Goal: Obtain resource: Obtain resource

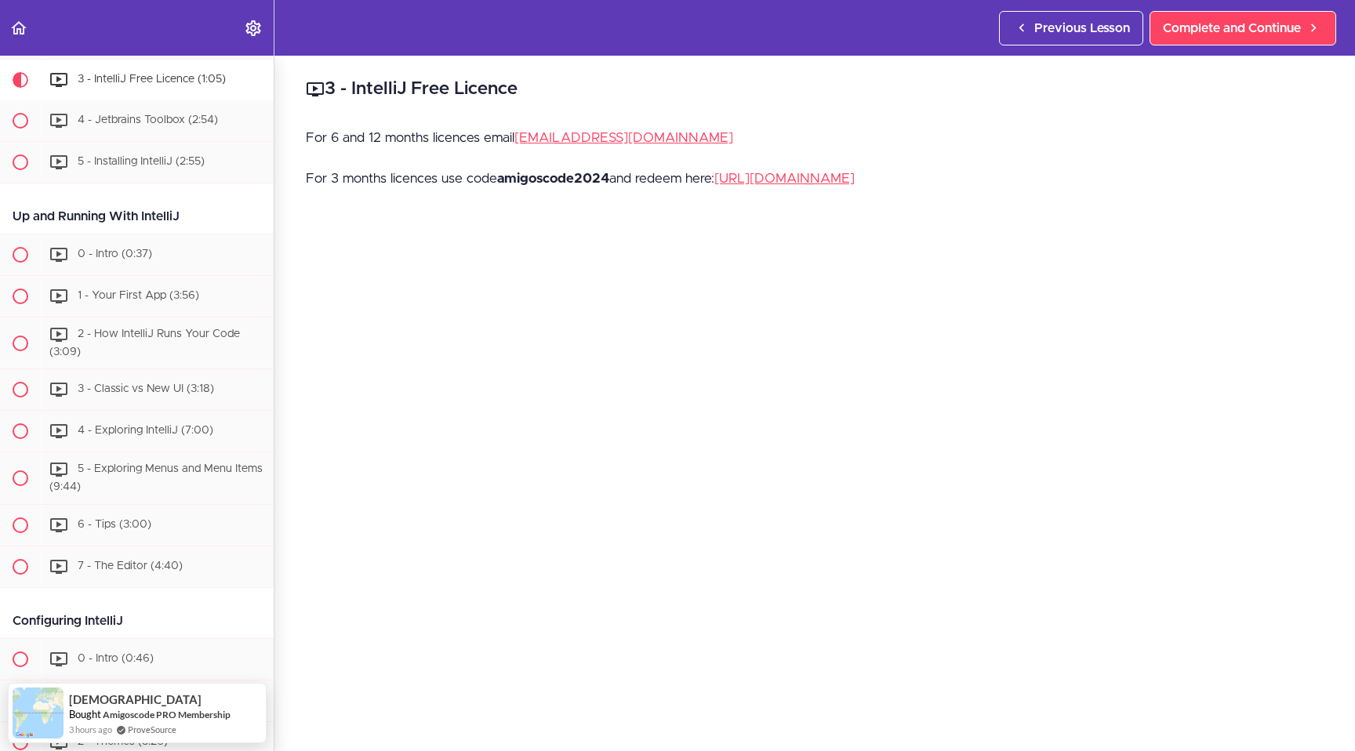
click at [546, 180] on strong "amigoscode2024" at bounding box center [553, 178] width 112 height 13
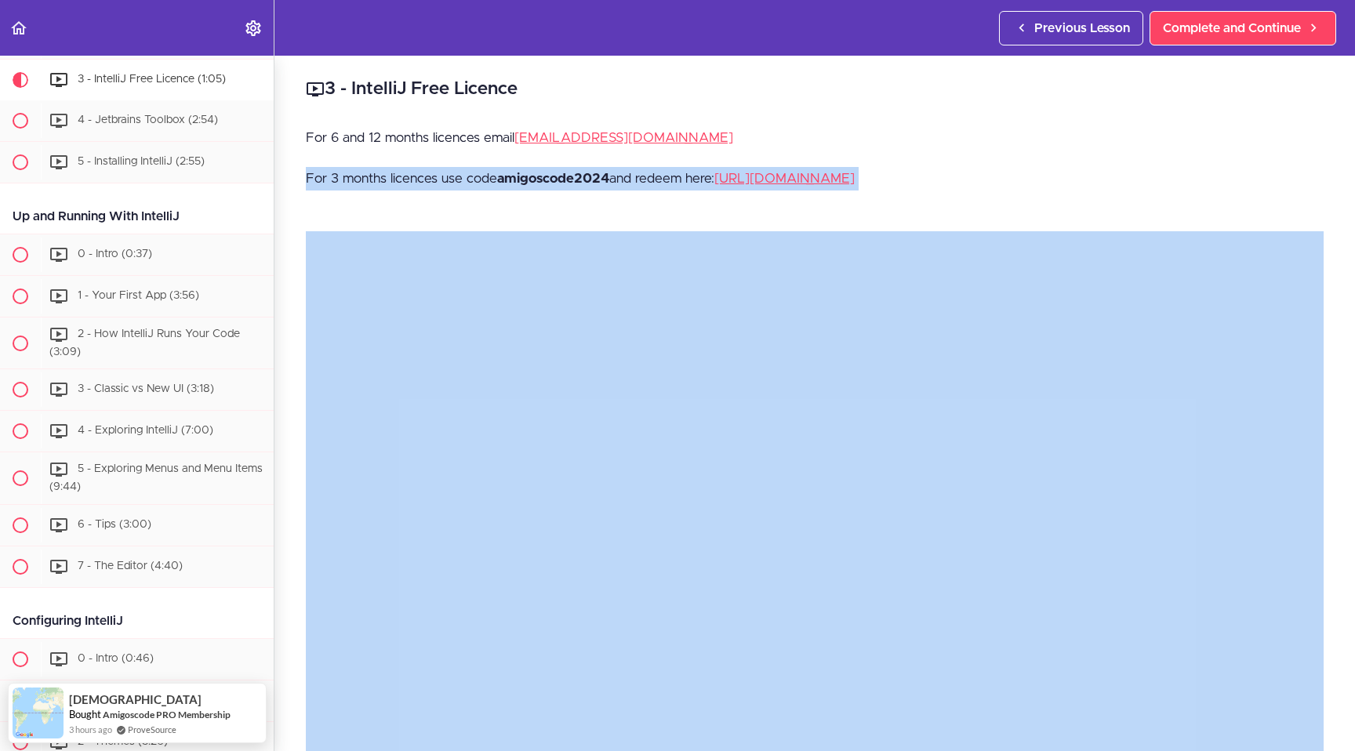
click at [546, 180] on strong "amigoscode2024" at bounding box center [553, 178] width 112 height 13
click at [483, 180] on p "For 3 months licences use code amigoscode2024 and redeem here: [URL][DOMAIN_NAM…" at bounding box center [815, 179] width 1018 height 24
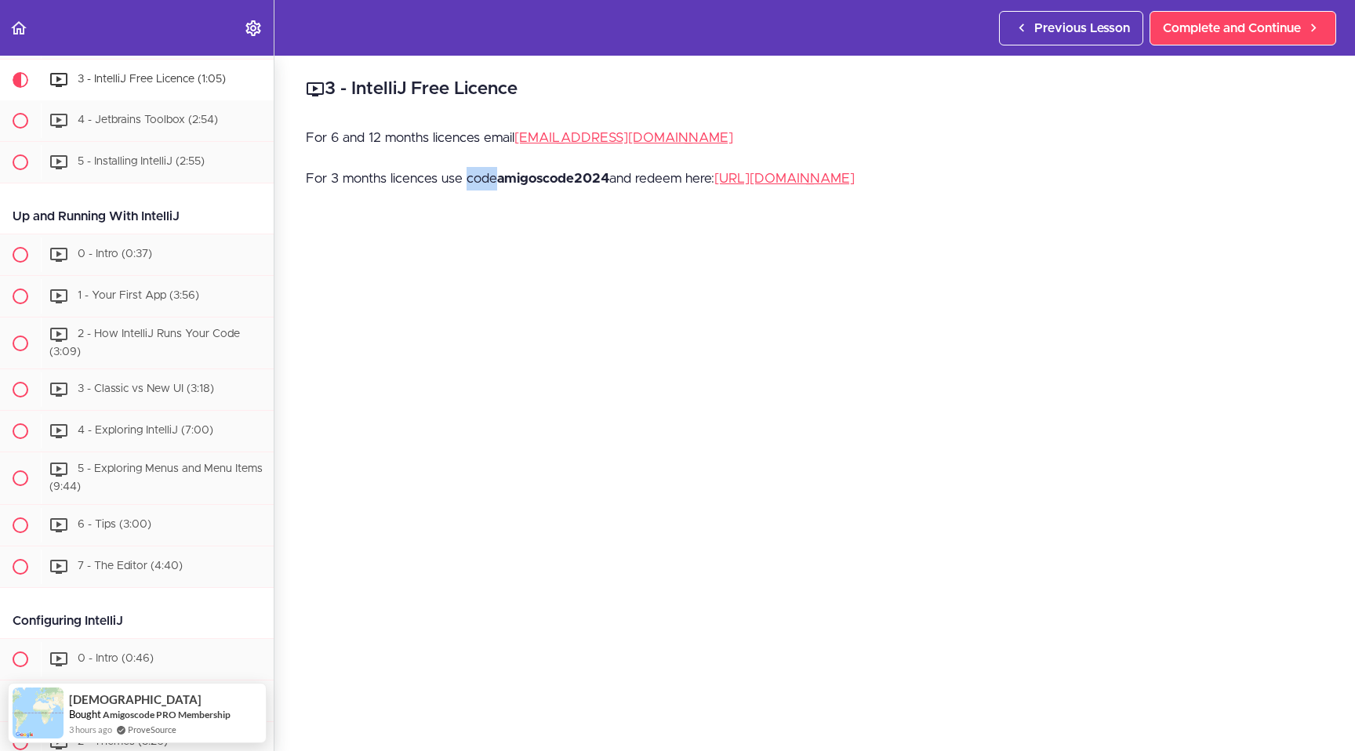
click at [483, 180] on p "For 3 months licences use code amigoscode2024 and redeem here: [URL][DOMAIN_NAM…" at bounding box center [815, 179] width 1018 height 24
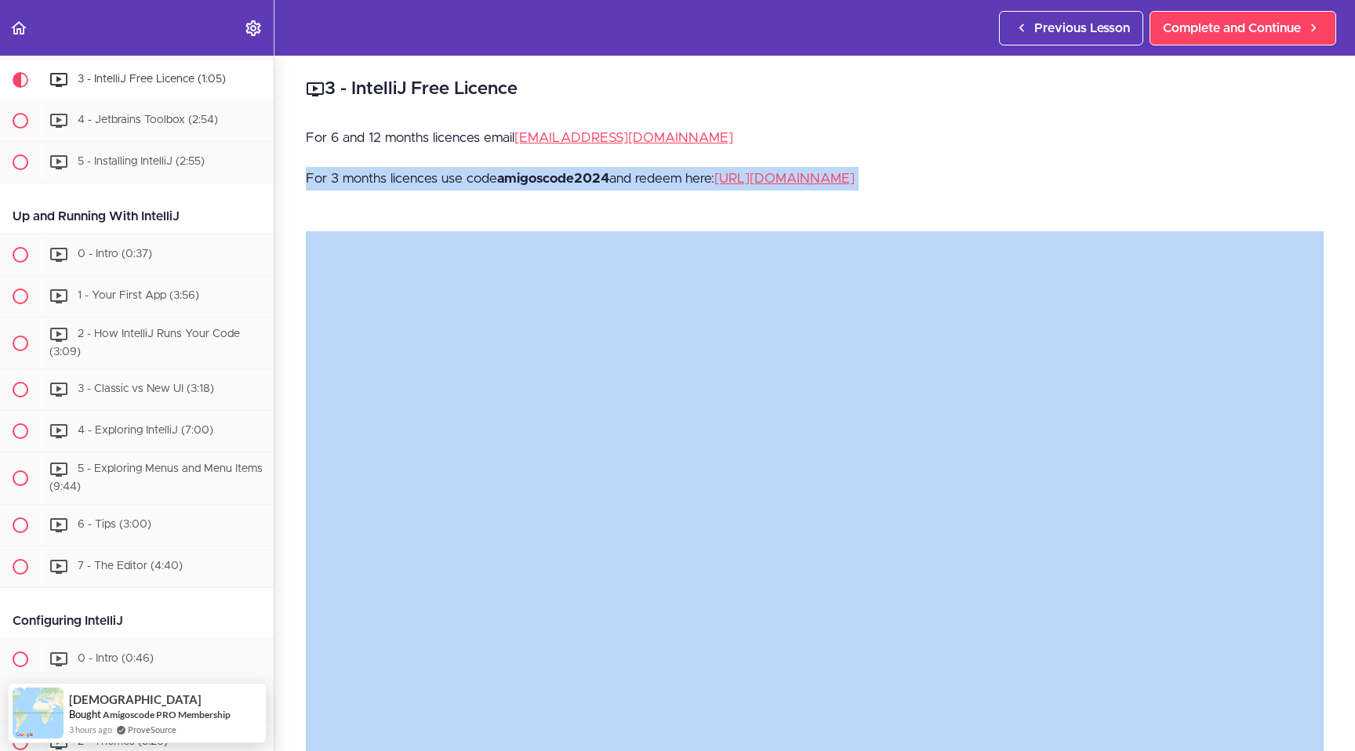
click at [483, 180] on p "For 3 months licences use code amigoscode2024 and redeem here: [URL][DOMAIN_NAM…" at bounding box center [815, 179] width 1018 height 24
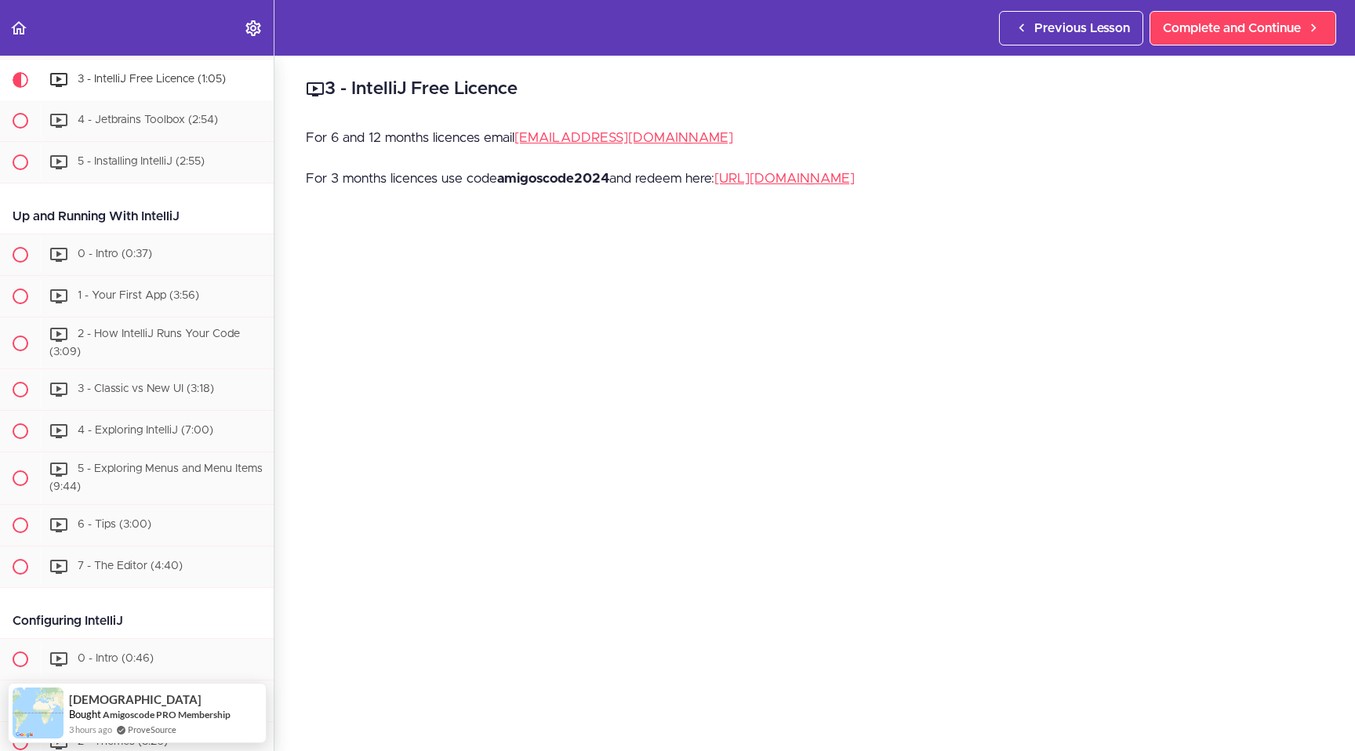
click at [450, 140] on p "For 6 and 12 months licences email [EMAIL_ADDRESS][DOMAIN_NAME]" at bounding box center [815, 138] width 1018 height 24
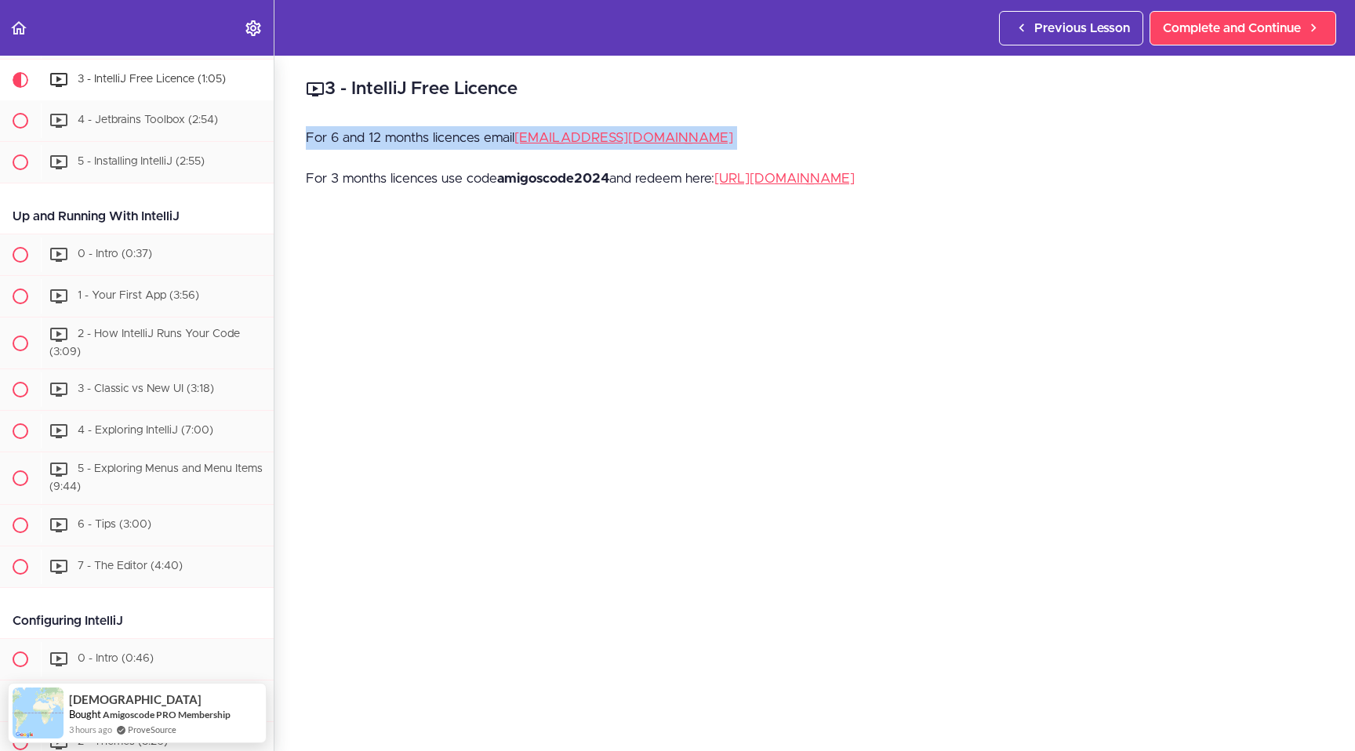
click at [450, 140] on p "For 6 and 12 months licences email [EMAIL_ADDRESS][DOMAIN_NAME]" at bounding box center [815, 138] width 1018 height 24
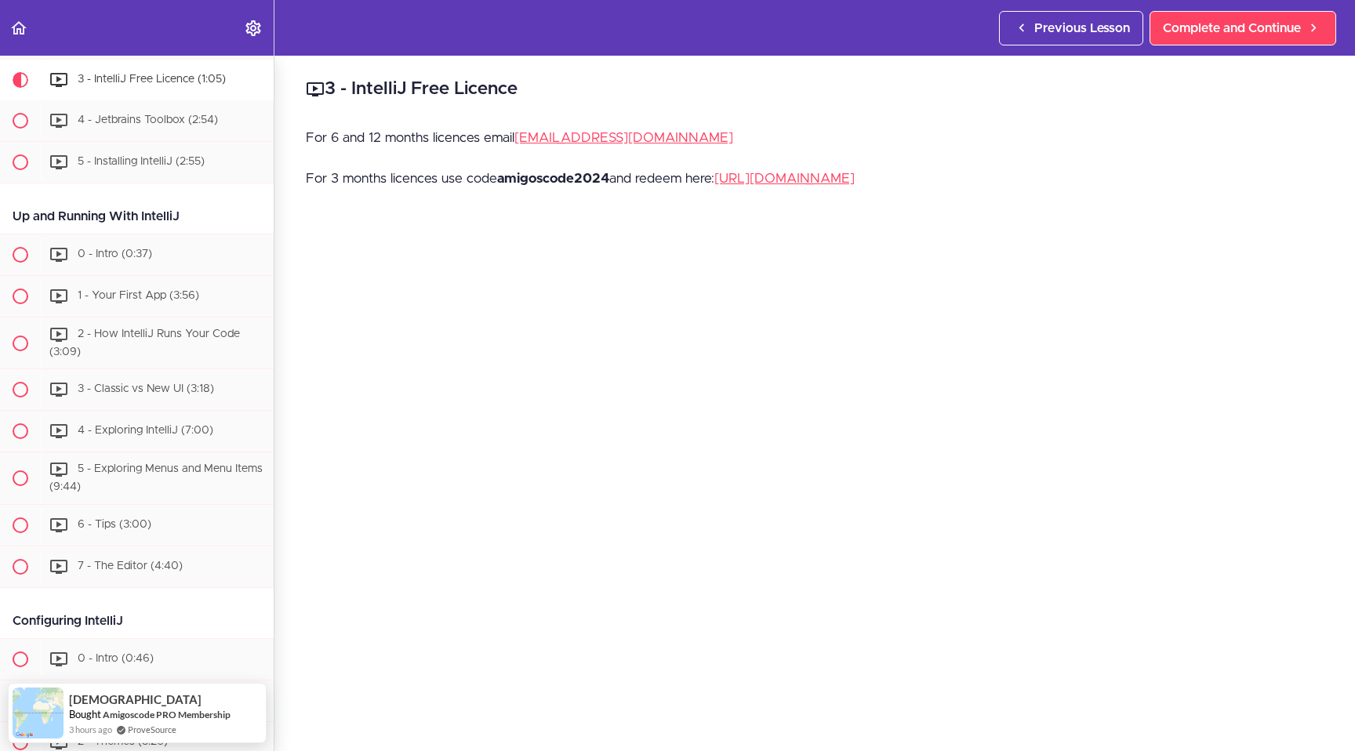
click at [387, 181] on p "For 3 months licences use code amigoscode2024 and redeem here: [URL][DOMAIN_NAM…" at bounding box center [815, 179] width 1018 height 24
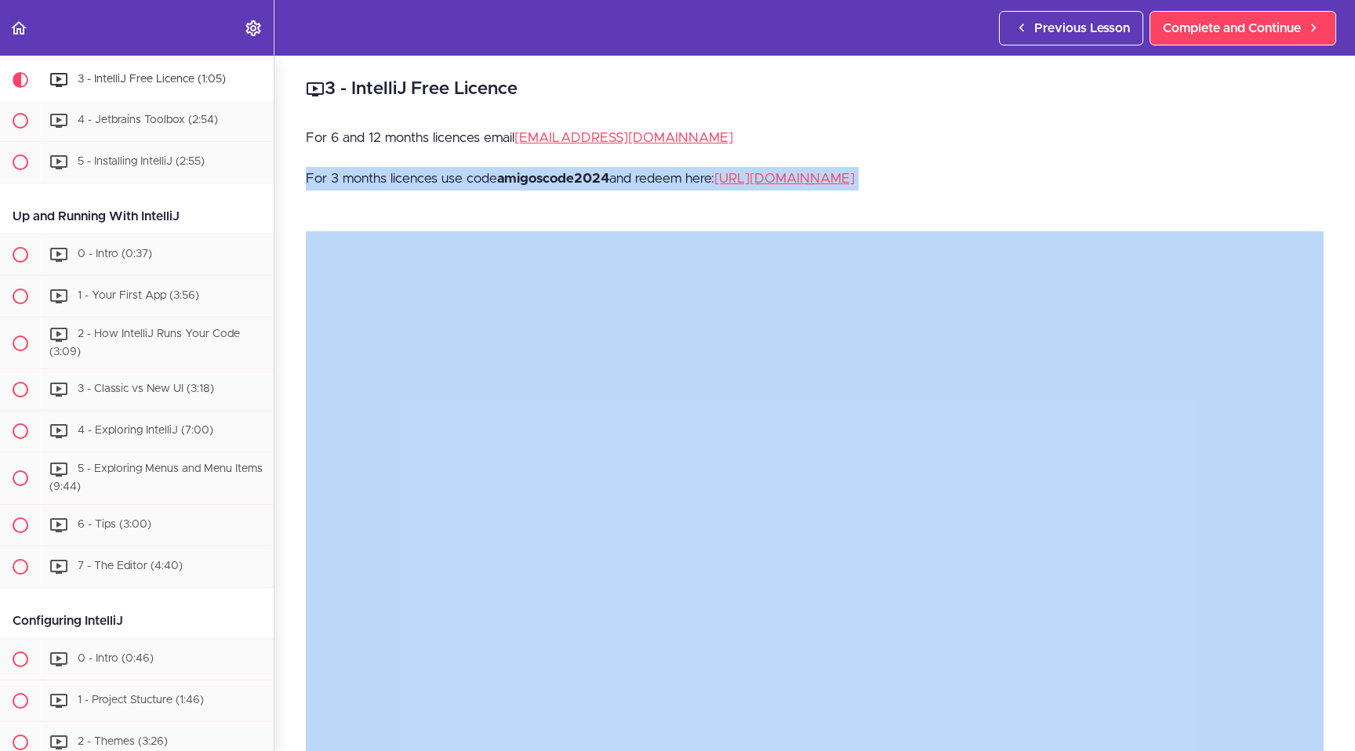
click at [387, 181] on p "For 3 months licences use code amigoscode2024 and redeem here: [URL][DOMAIN_NAM…" at bounding box center [815, 179] width 1018 height 24
click at [410, 181] on p "For 3 months licences use code amigoscode2024 and redeem here: [URL][DOMAIN_NAM…" at bounding box center [815, 179] width 1018 height 24
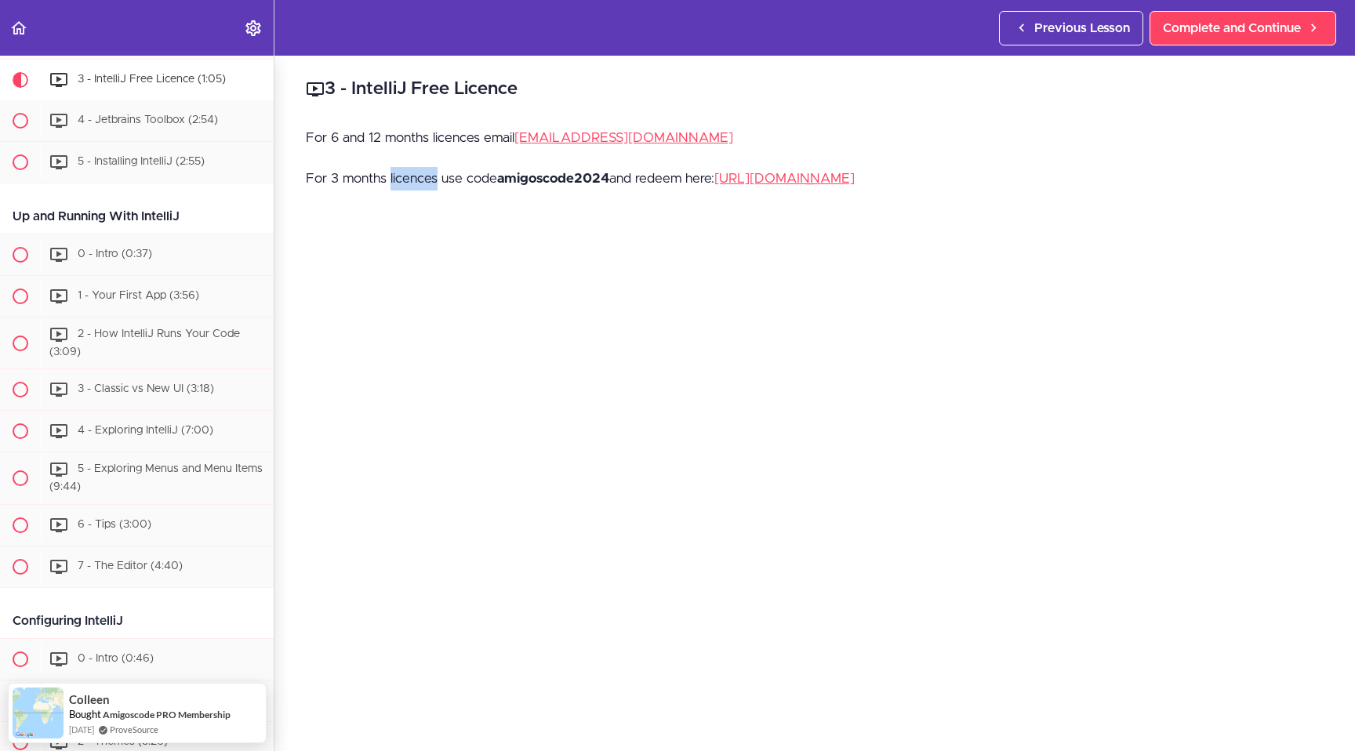
click at [410, 181] on p "For 3 months licences use code amigoscode2024 and redeem here: [URL][DOMAIN_NAM…" at bounding box center [815, 179] width 1018 height 24
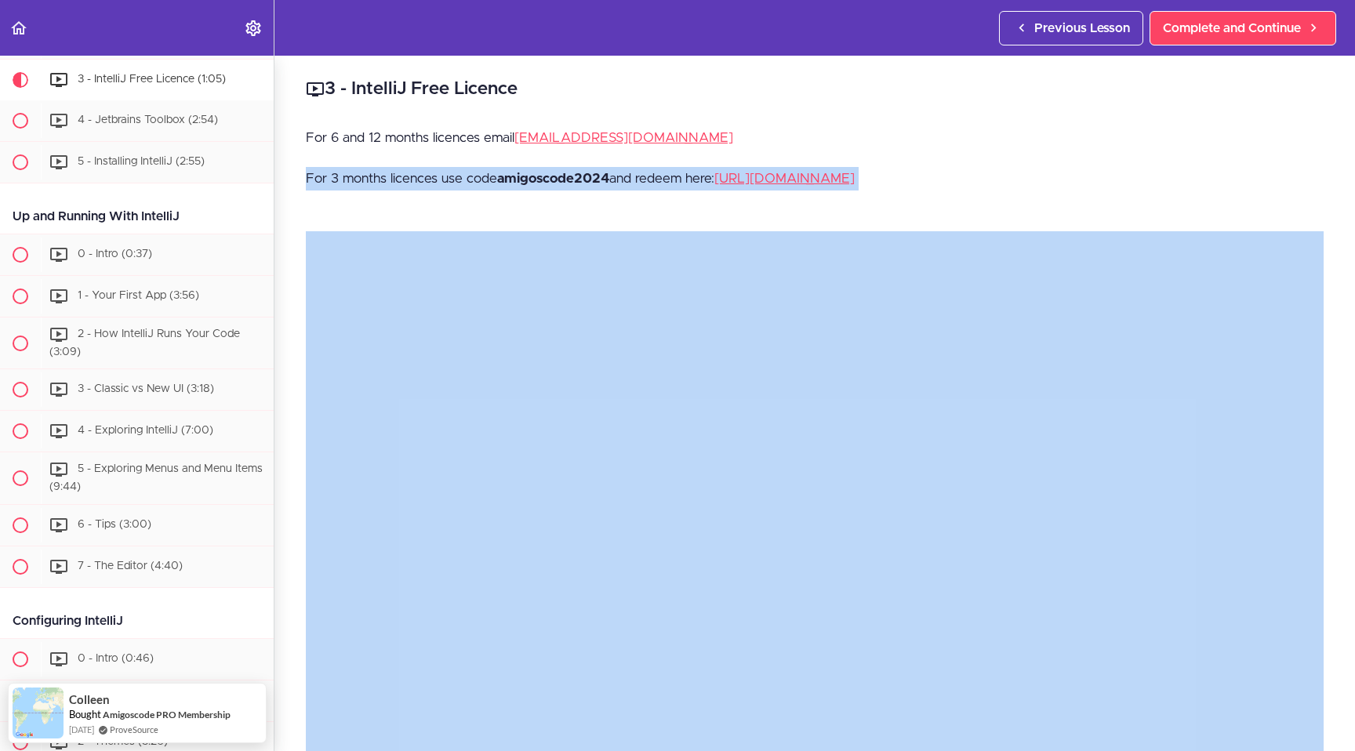
click at [410, 181] on p "For 3 months licences use code amigoscode2024 and redeem here: [URL][DOMAIN_NAM…" at bounding box center [815, 179] width 1018 height 24
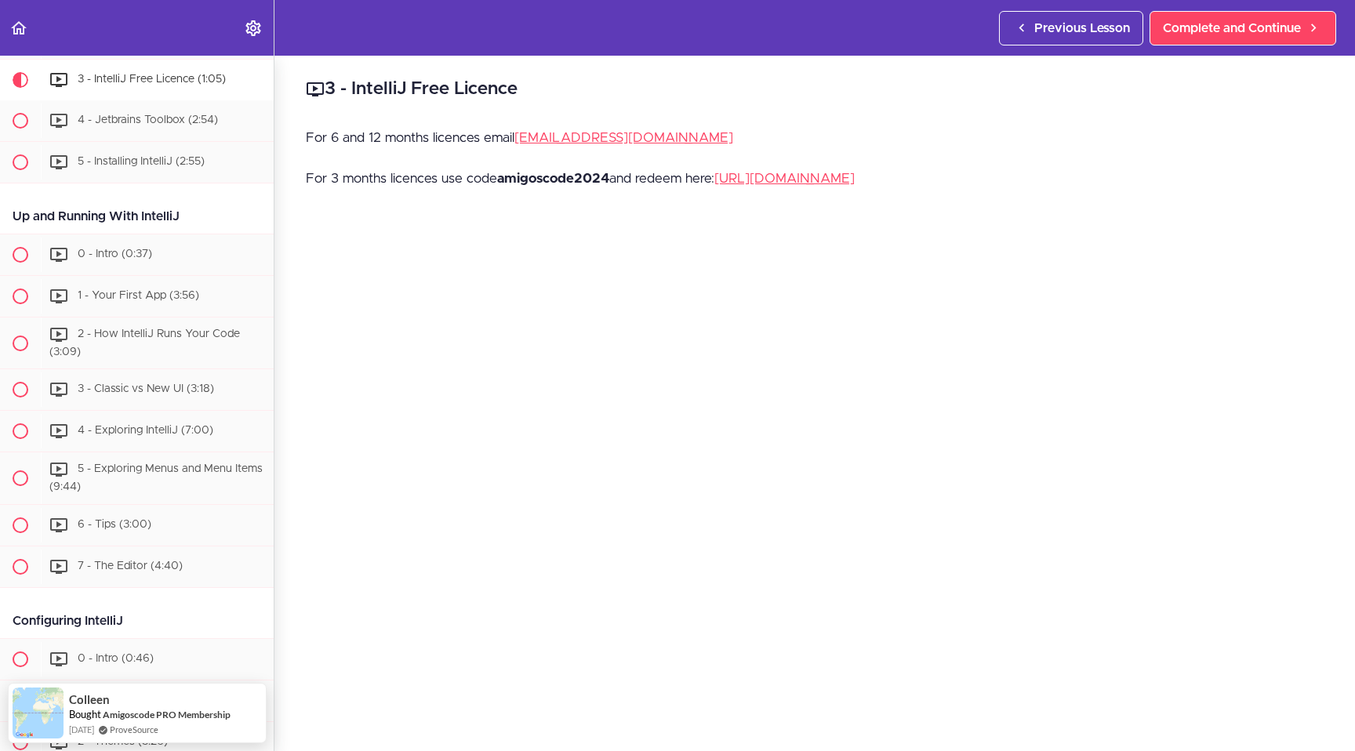
click at [443, 183] on p "For 3 months licences use code amigoscode2024 and redeem here: [URL][DOMAIN_NAM…" at bounding box center [815, 179] width 1018 height 24
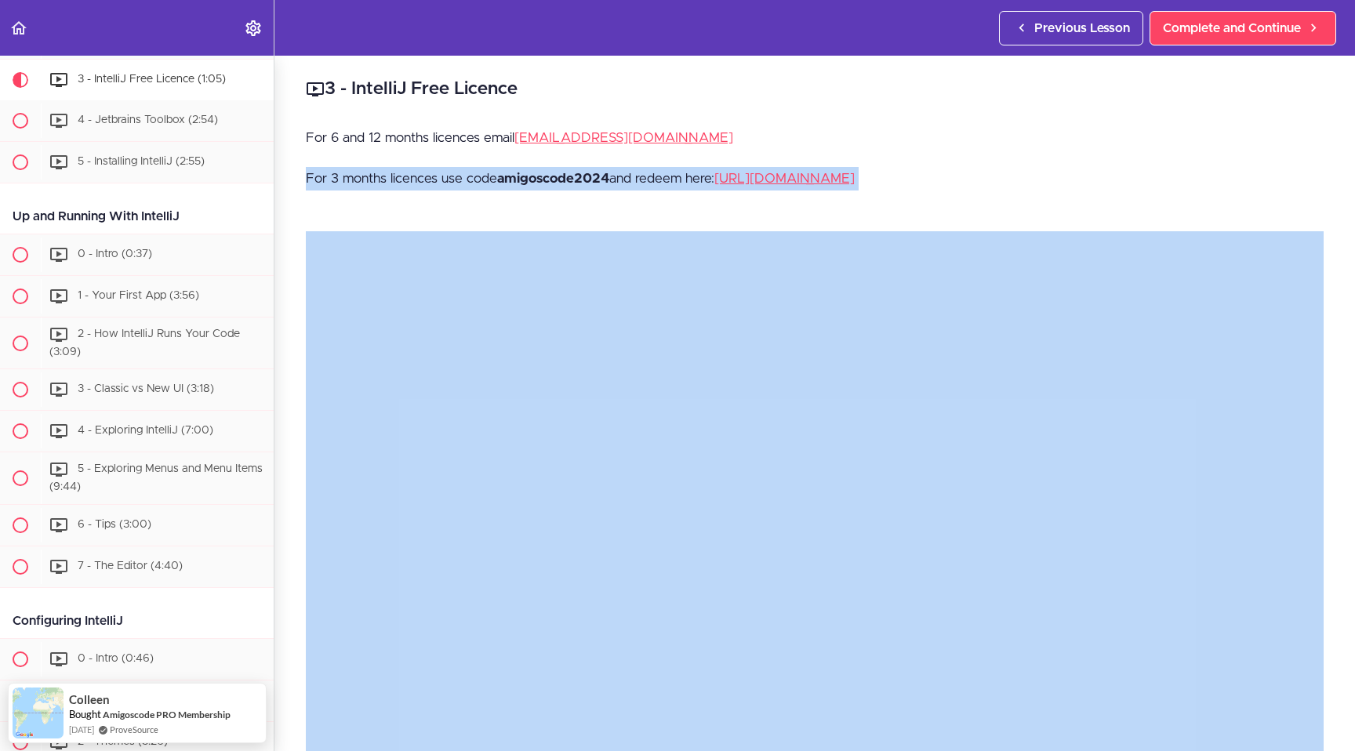
click at [443, 183] on p "For 3 months licences use code amigoscode2024 and redeem here: [URL][DOMAIN_NAM…" at bounding box center [815, 179] width 1018 height 24
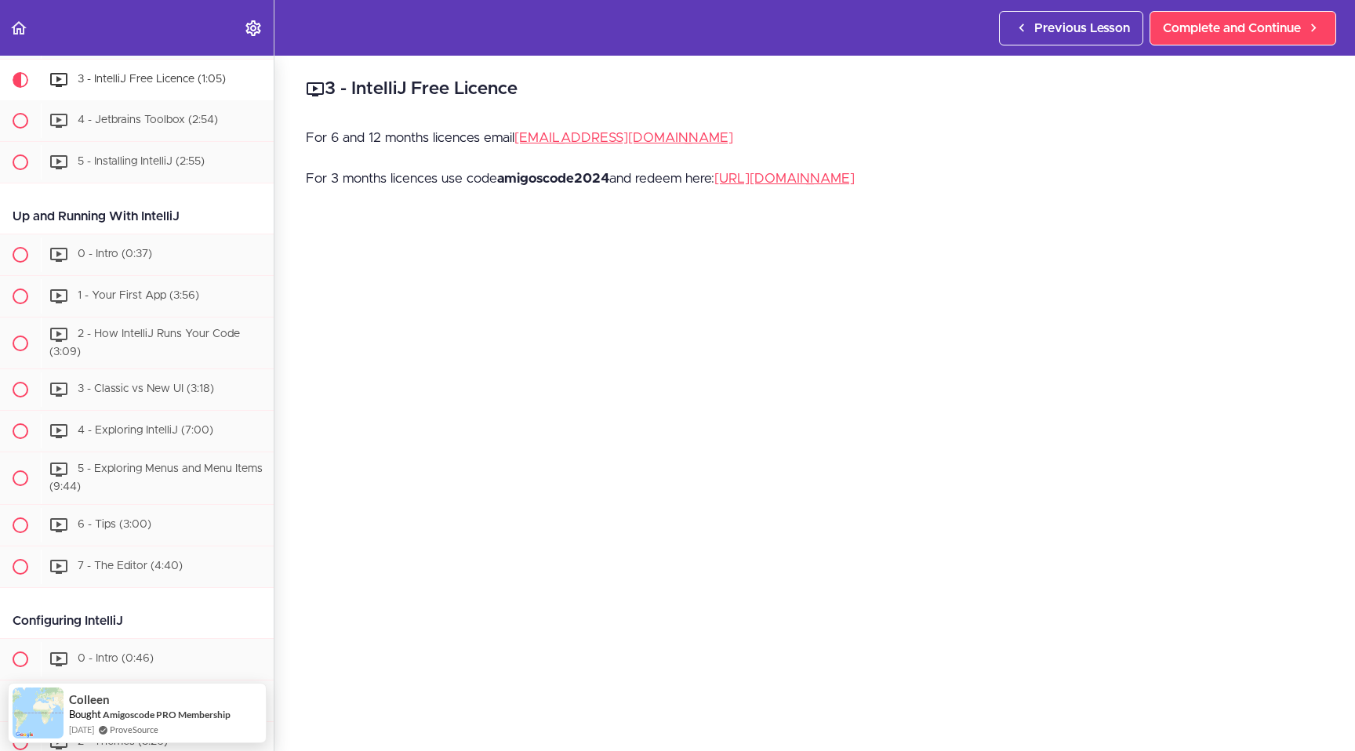
click at [478, 181] on p "For 3 months licences use code amigoscode2024 and redeem here: [URL][DOMAIN_NAM…" at bounding box center [815, 179] width 1018 height 24
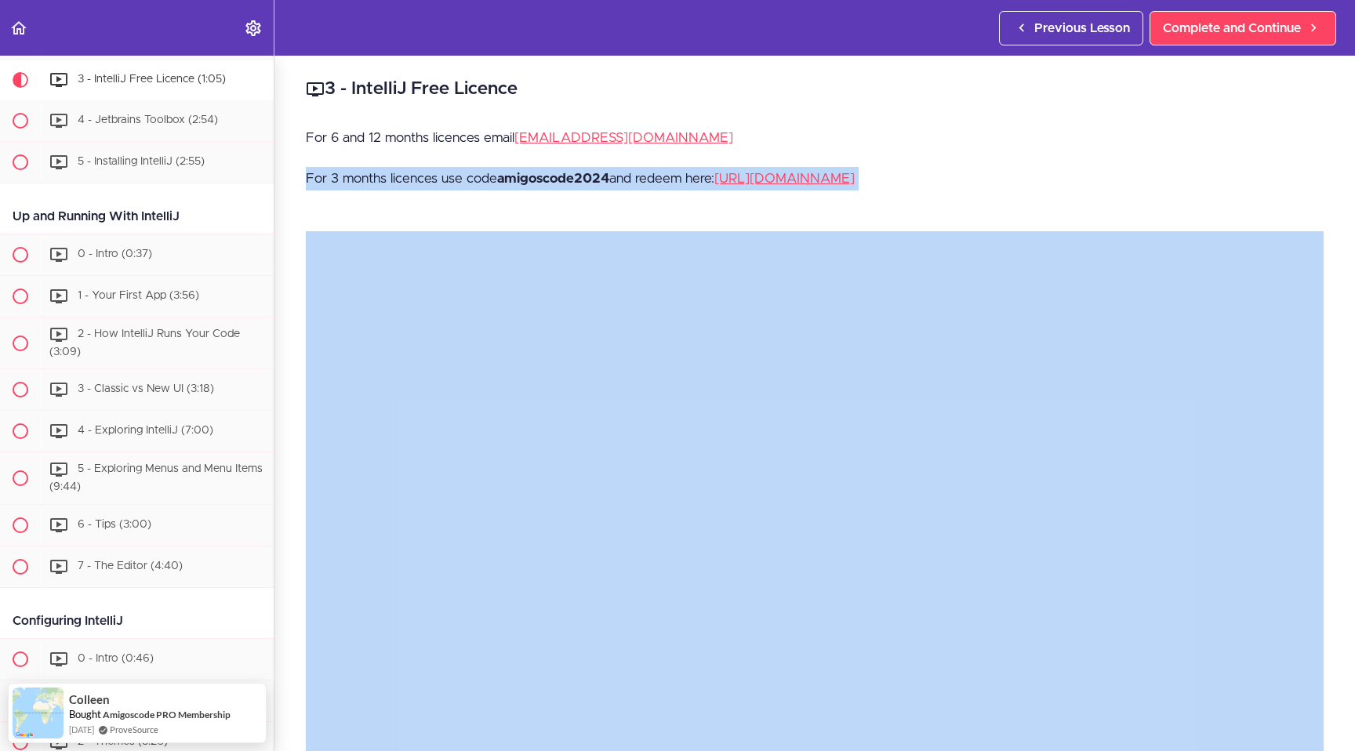
click at [478, 181] on p "For 3 months licences use code amigoscode2024 and redeem here: [URL][DOMAIN_NAM…" at bounding box center [815, 179] width 1018 height 24
click at [533, 180] on strong "amigoscode2024" at bounding box center [553, 178] width 112 height 13
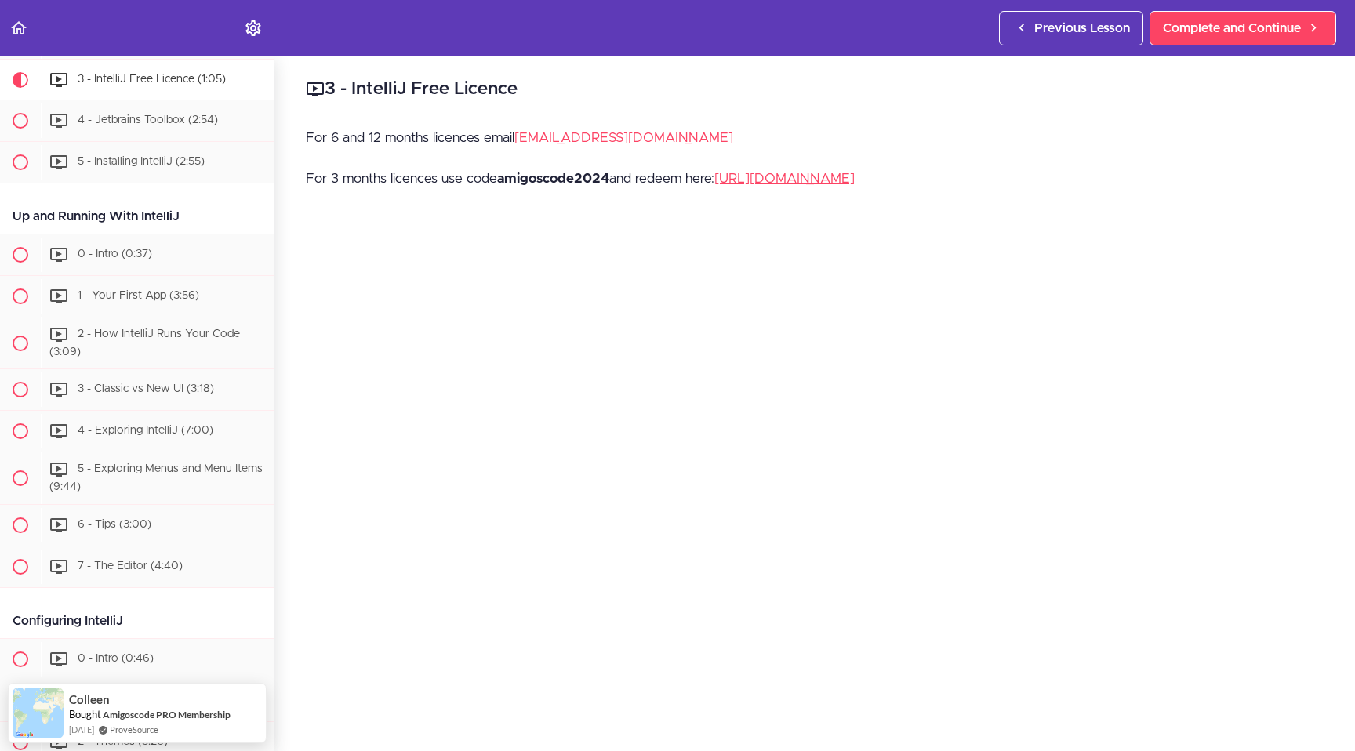
click at [533, 180] on strong "amigoscode2024" at bounding box center [553, 178] width 112 height 13
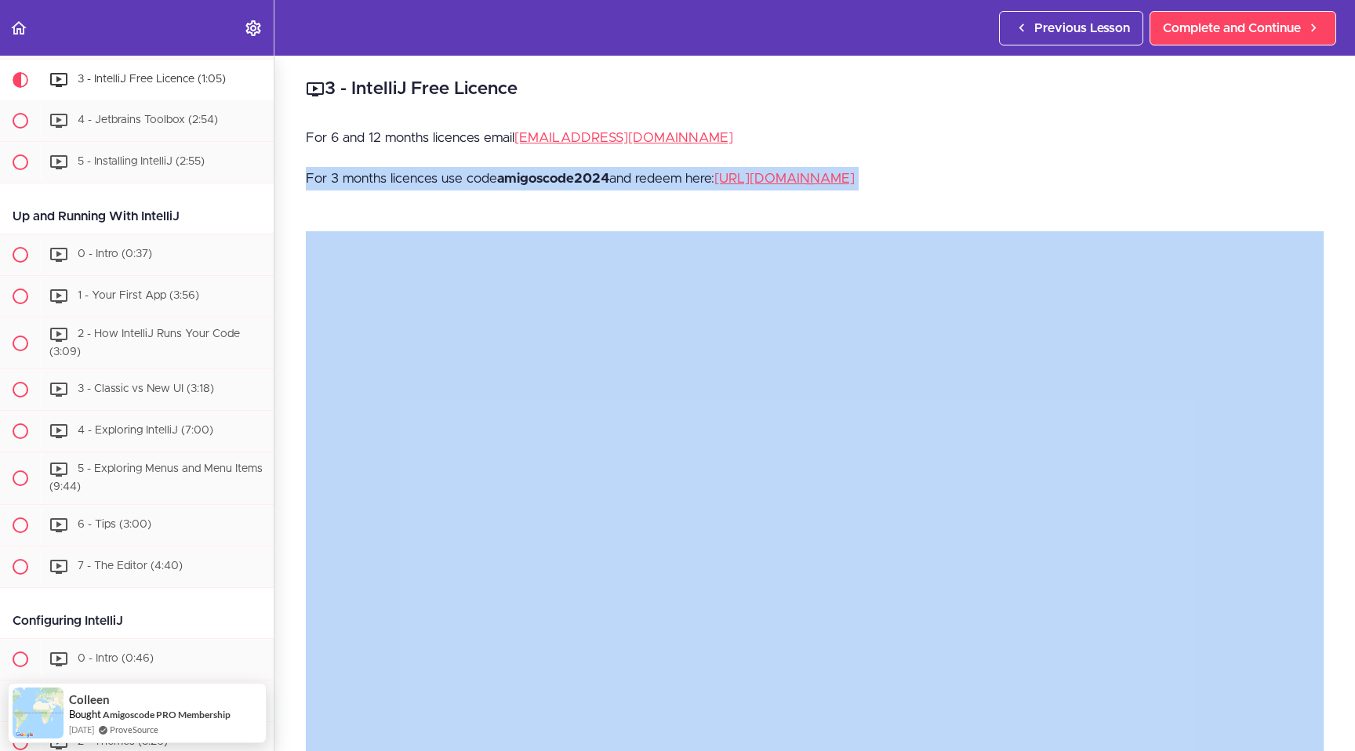
click at [533, 180] on strong "amigoscode2024" at bounding box center [553, 178] width 112 height 13
click at [547, 180] on strong "amigoscode2024" at bounding box center [553, 178] width 112 height 13
